Goal: Transaction & Acquisition: Purchase product/service

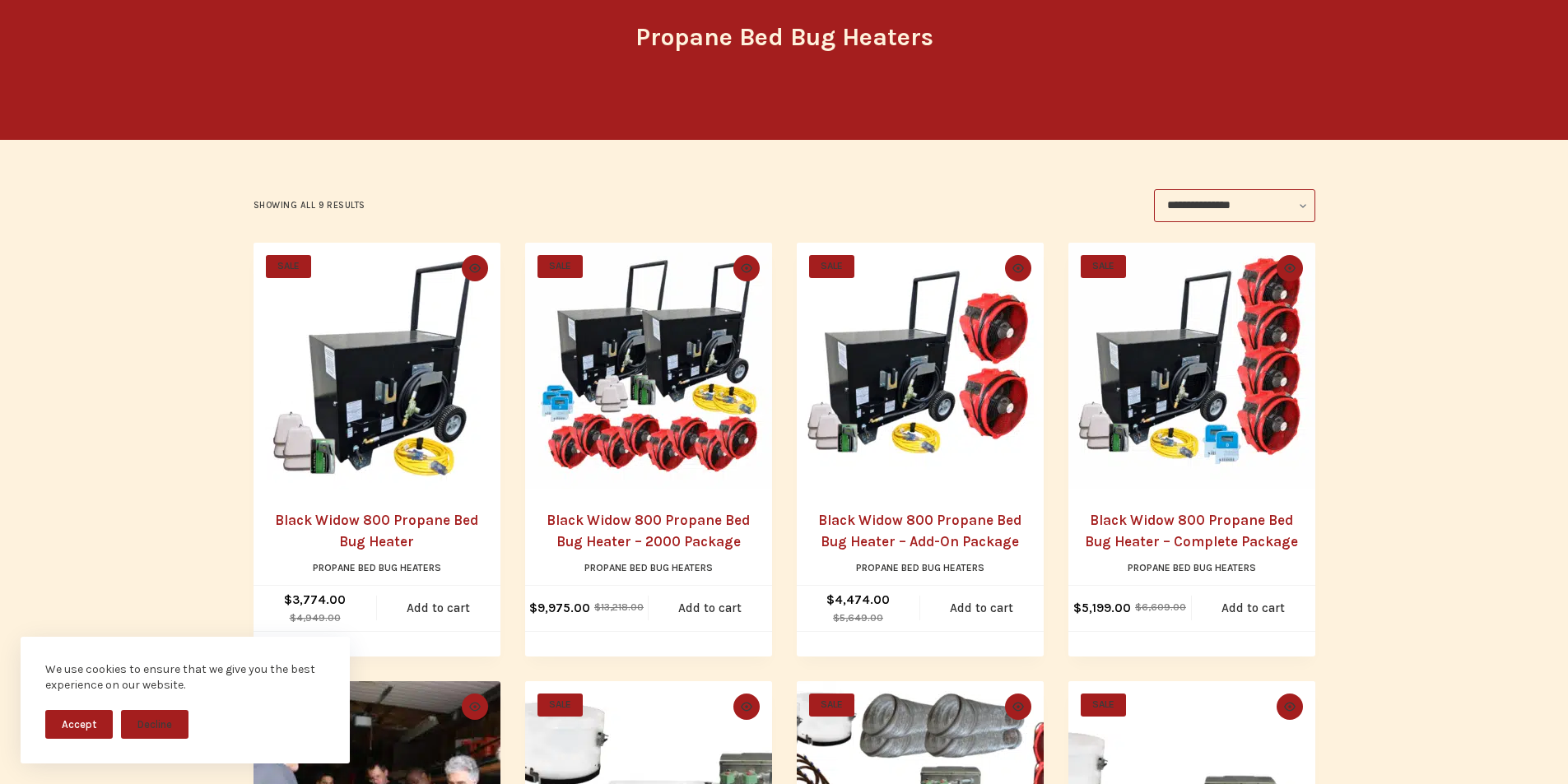
scroll to position [137, 0]
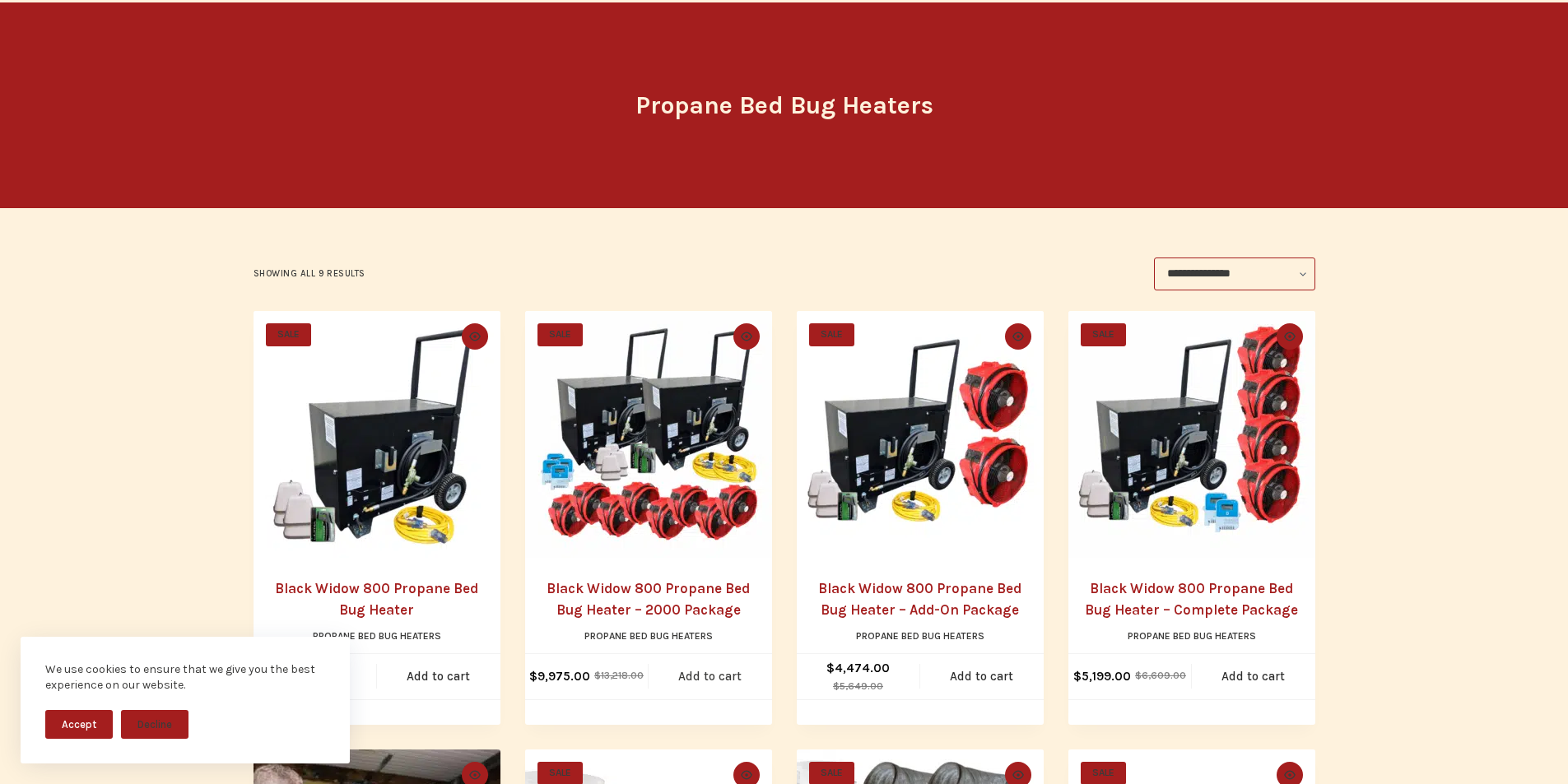
click at [672, 679] on link "Add to cart" at bounding box center [710, 677] width 123 height 46
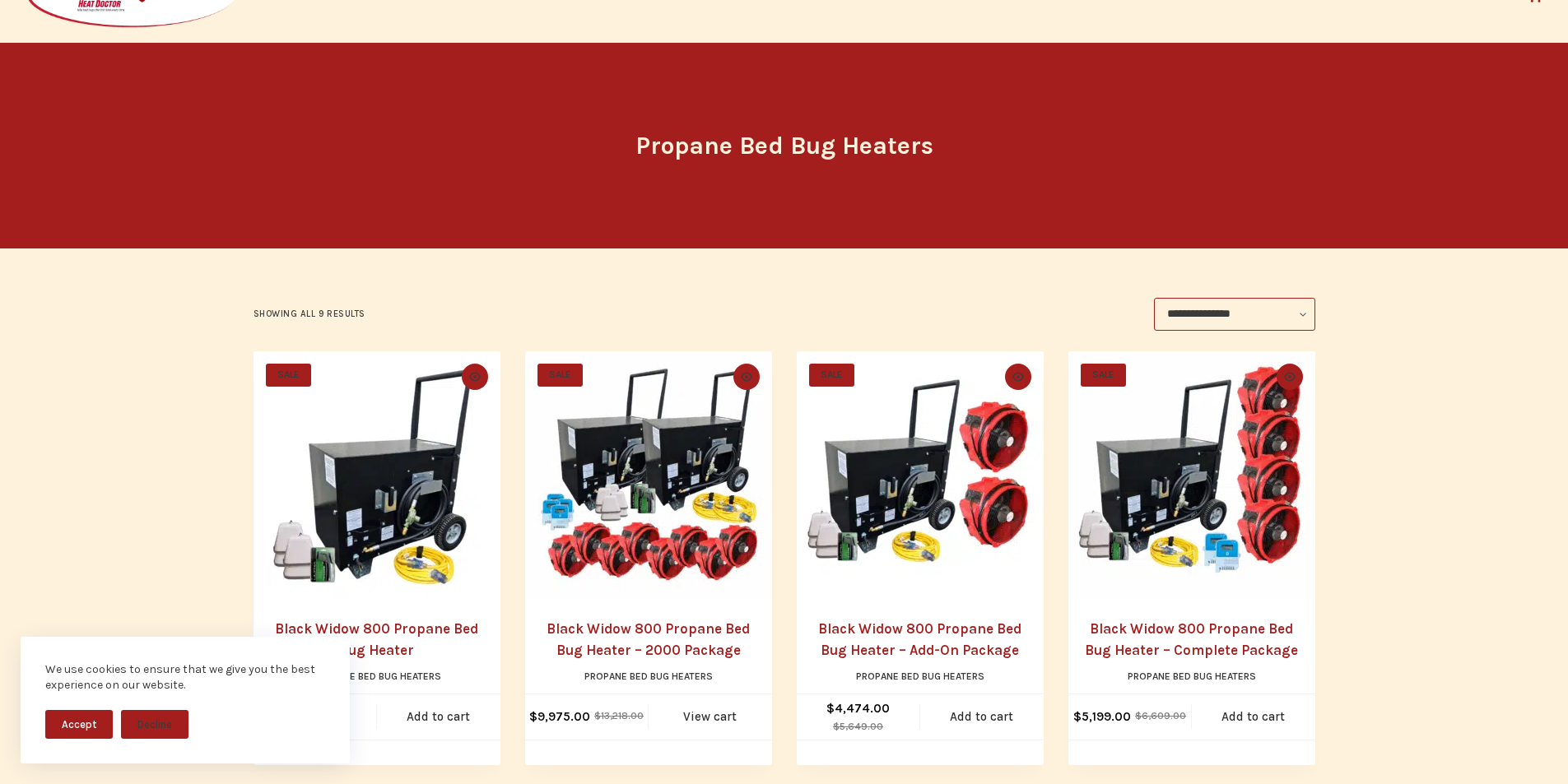
scroll to position [0, 0]
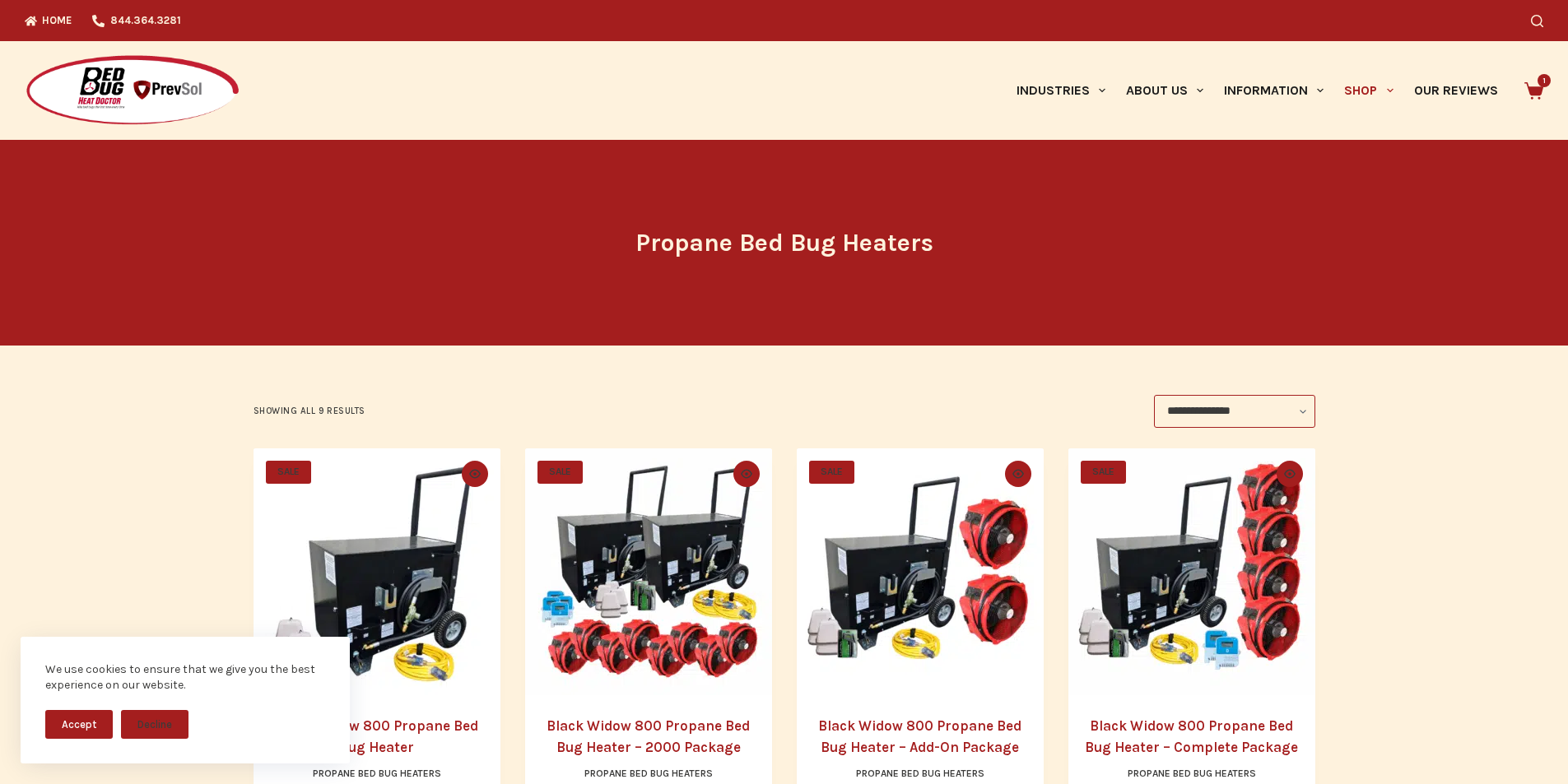
click at [317, 769] on div "We use cookies to ensure that we give you the best experience on our website. A…" at bounding box center [185, 711] width 370 height 148
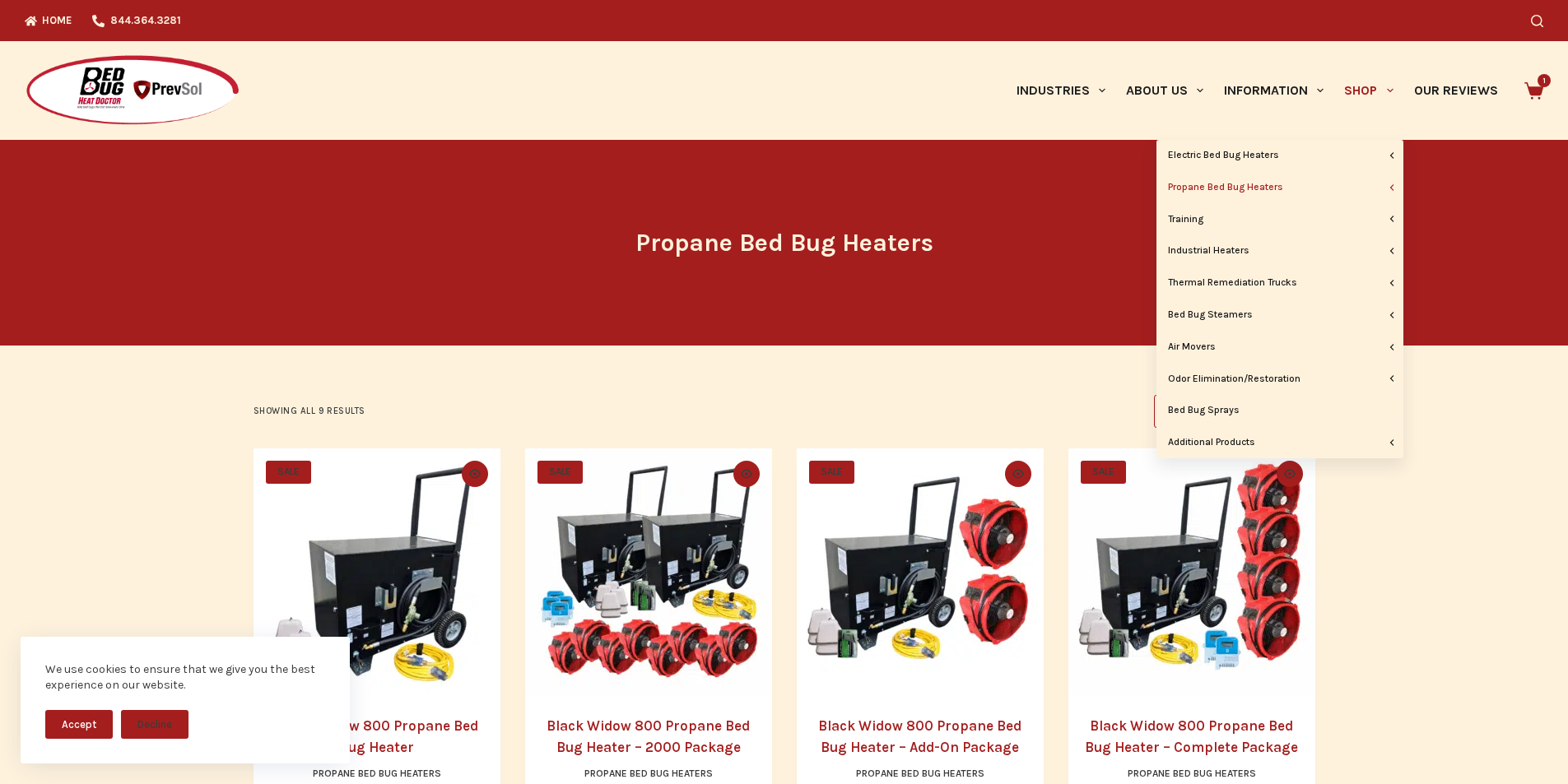
click at [1339, 85] on link "Shop" at bounding box center [1368, 91] width 69 height 98
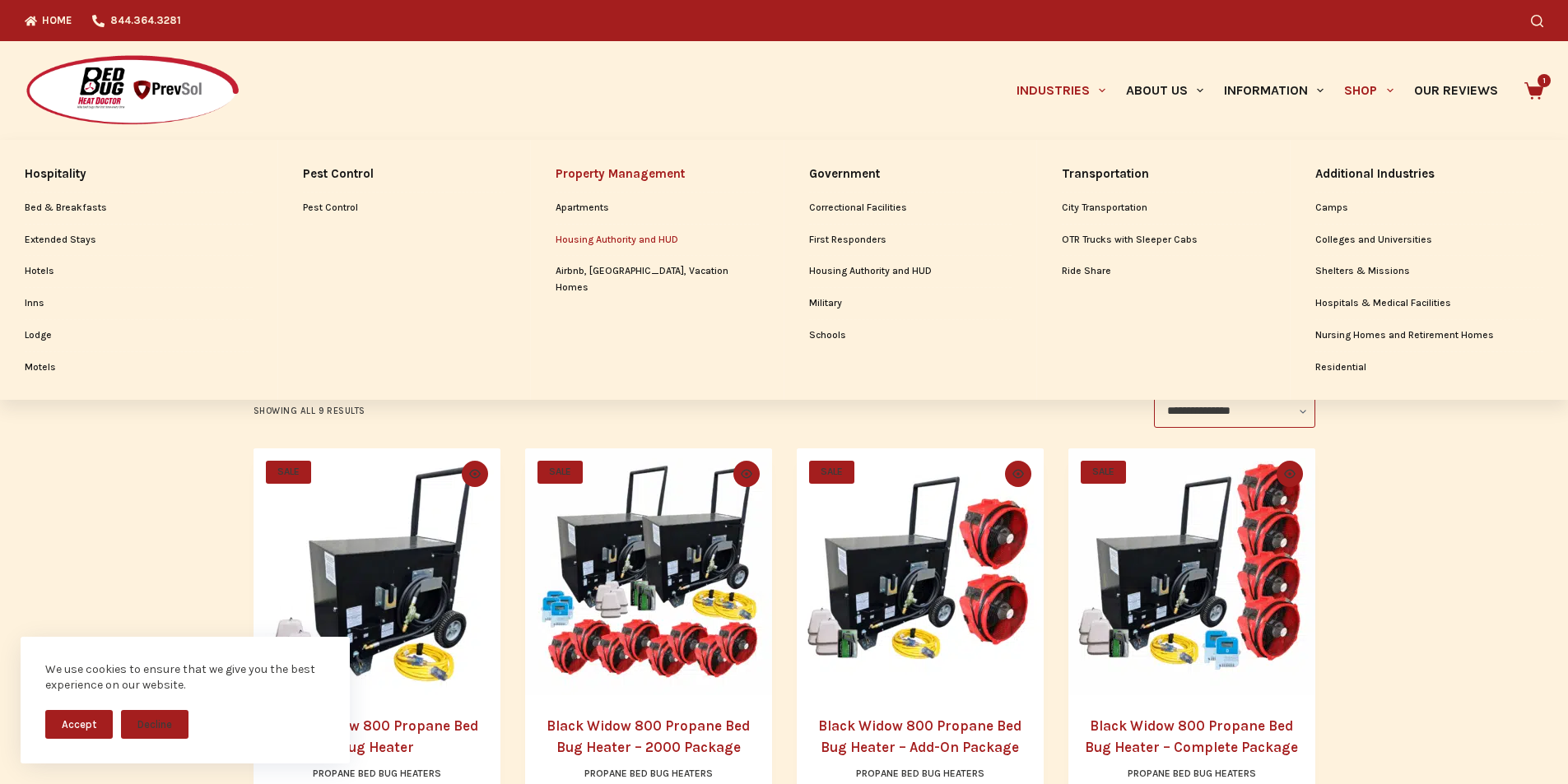
click at [595, 227] on link "Housing Authority and HUD" at bounding box center [657, 241] width 203 height 32
